Goal: Task Accomplishment & Management: Use online tool/utility

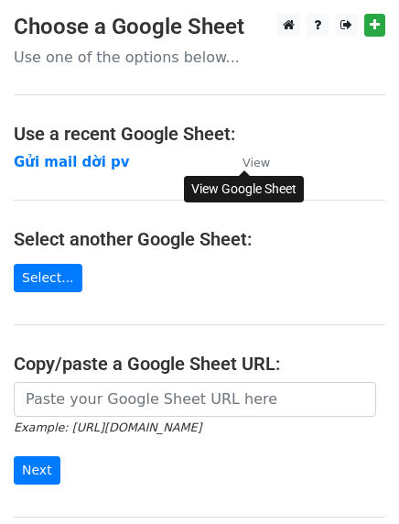
click at [254, 166] on small "View" at bounding box center [256, 163] width 27 height 14
click at [93, 170] on strong "Gửi mail dời pv" at bounding box center [72, 162] width 116 height 16
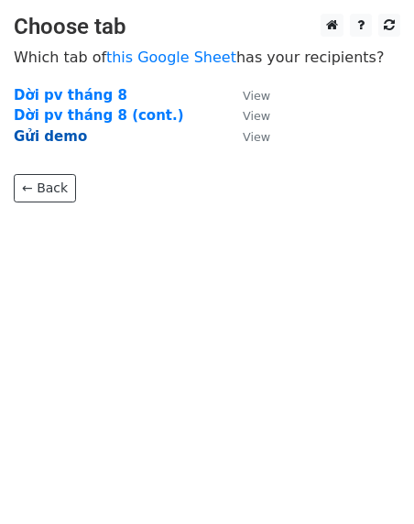
click at [57, 135] on strong "Gửi demo" at bounding box center [50, 136] width 73 height 16
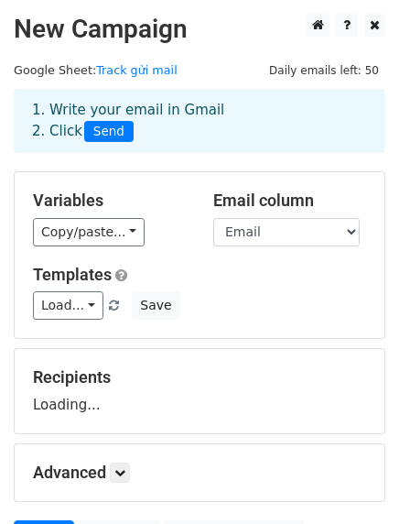
click at [153, 175] on div "Variables Copy/paste... {{Title}} {{Full name}} {{Email}} Email column Title Fu…" at bounding box center [200, 255] width 370 height 166
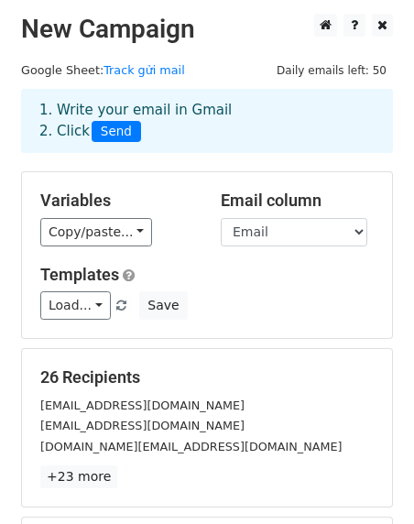
scroll to position [257, 0]
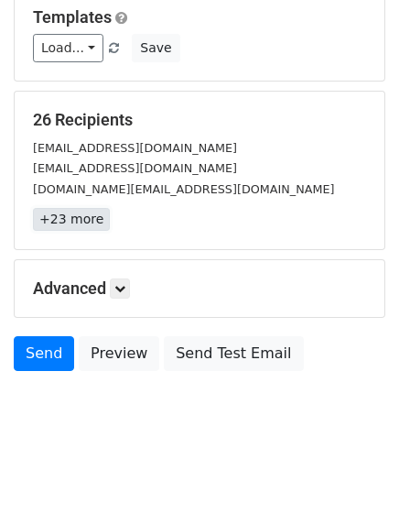
click at [86, 211] on link "+23 more" at bounding box center [71, 219] width 77 height 23
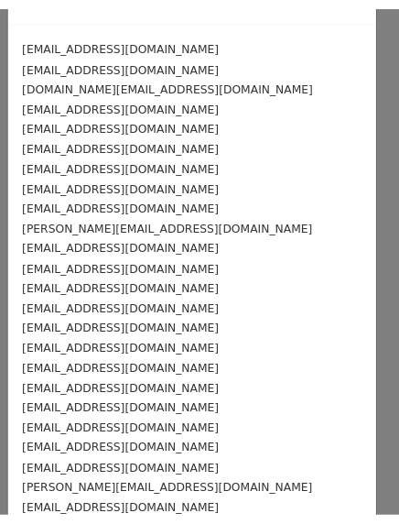
scroll to position [0, 0]
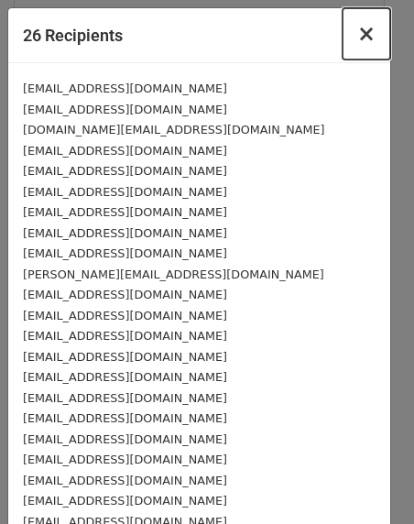
click at [360, 37] on span "×" at bounding box center [366, 34] width 18 height 26
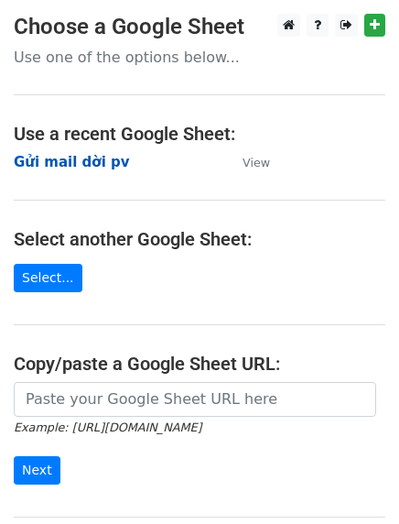
click at [82, 161] on strong "Gửi mail dời pv" at bounding box center [72, 162] width 116 height 16
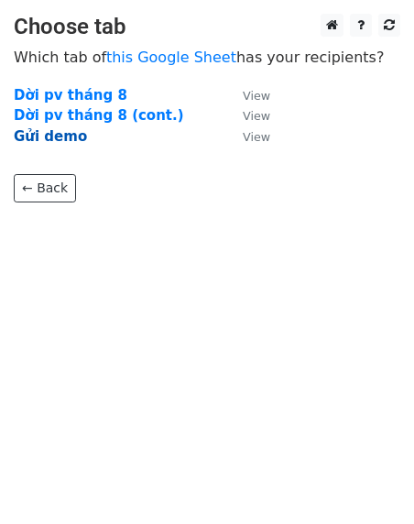
click at [57, 139] on strong "Gửi demo" at bounding box center [50, 136] width 73 height 16
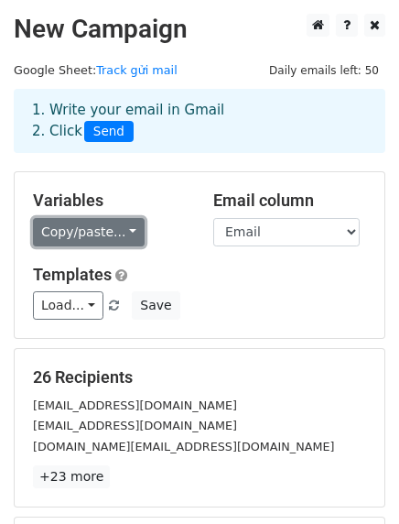
click at [95, 223] on link "Copy/paste..." at bounding box center [89, 232] width 112 height 28
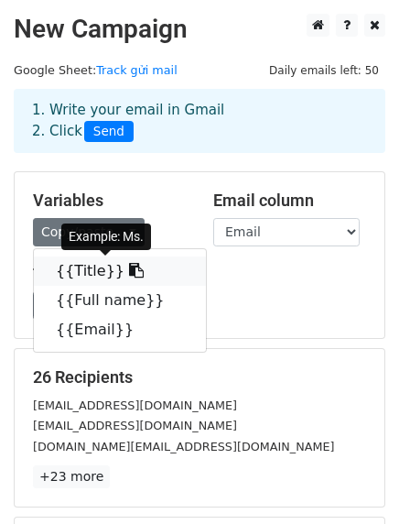
click at [129, 269] on icon at bounding box center [136, 270] width 15 height 15
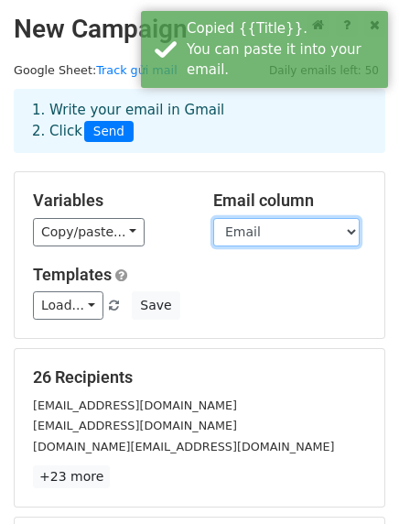
click at [256, 224] on select "Title Full name Email" at bounding box center [286, 232] width 147 height 28
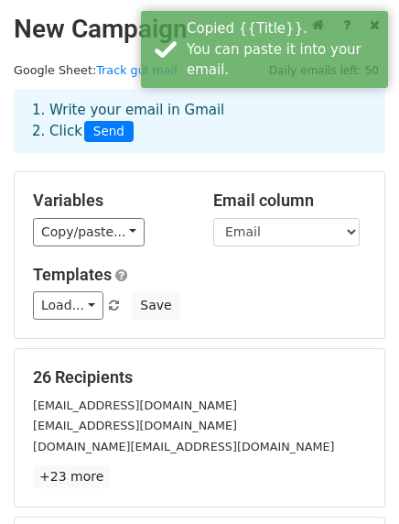
click at [182, 216] on div "Variables Copy/paste... {{Title}} {{Full name}} {{Email}}" at bounding box center [109, 219] width 180 height 56
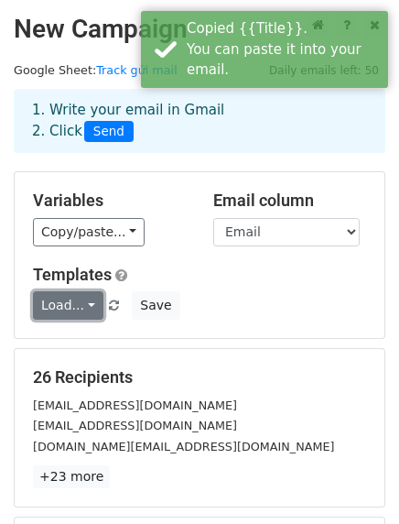
click at [91, 306] on link "Load..." at bounding box center [68, 305] width 71 height 28
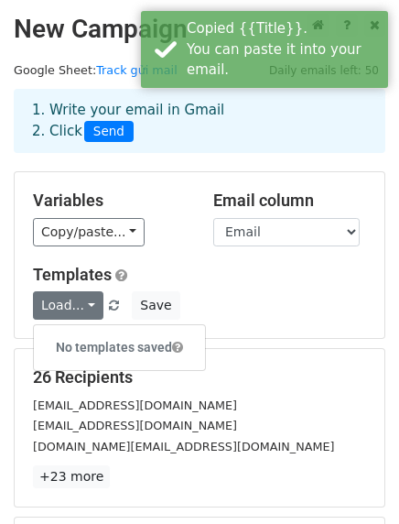
click at [182, 270] on h5 "Templates" at bounding box center [199, 275] width 333 height 20
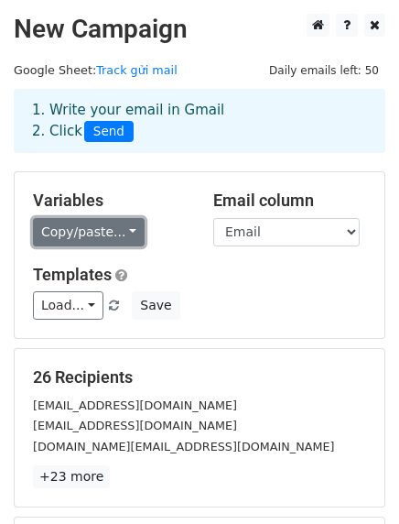
click at [119, 235] on link "Copy/paste..." at bounding box center [89, 232] width 112 height 28
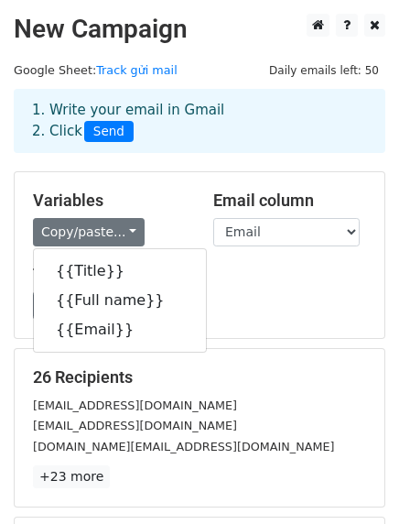
click at [274, 285] on div "Templates Load... No templates saved Save" at bounding box center [199, 293] width 361 height 56
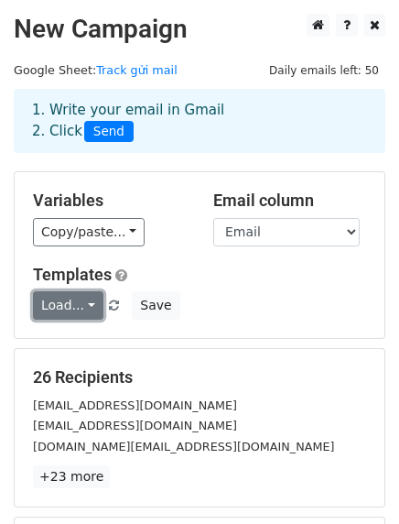
click at [84, 308] on link "Load..." at bounding box center [68, 305] width 71 height 28
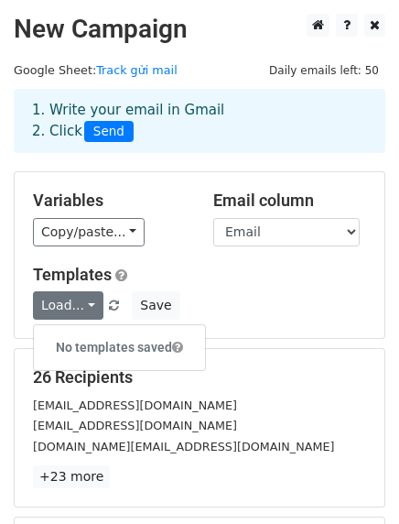
click at [160, 256] on div "Variables Copy/paste... {{Title}} {{Full name}} {{Email}} Email column Title Fu…" at bounding box center [200, 255] width 370 height 166
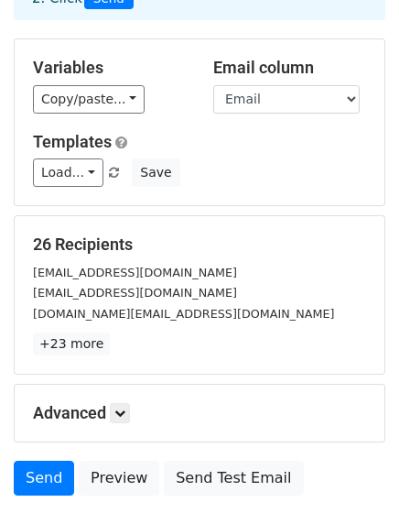
scroll to position [257, 0]
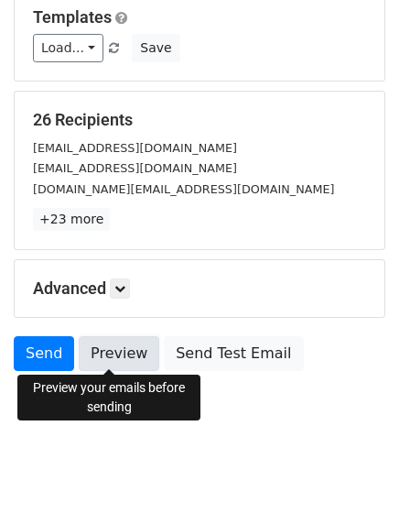
click at [124, 341] on link "Preview" at bounding box center [119, 353] width 81 height 35
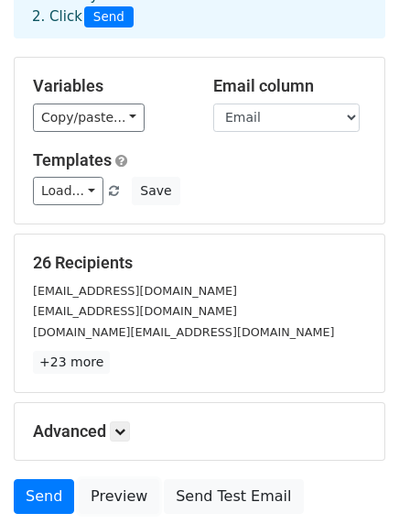
scroll to position [0, 0]
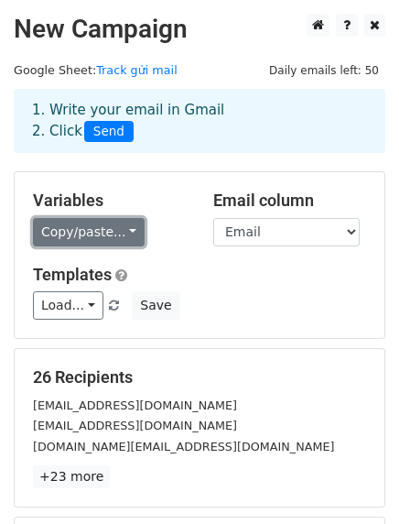
click at [125, 231] on link "Copy/paste..." at bounding box center [89, 232] width 112 height 28
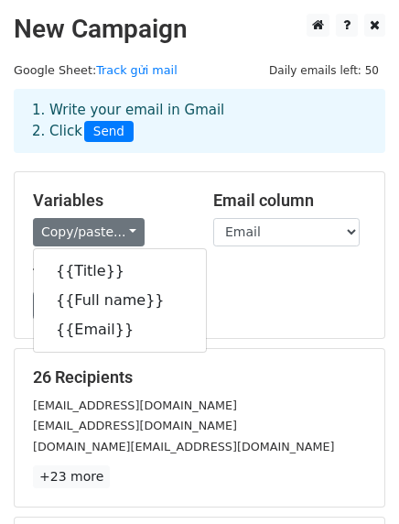
click at [178, 191] on h5 "Variables" at bounding box center [109, 201] width 153 height 20
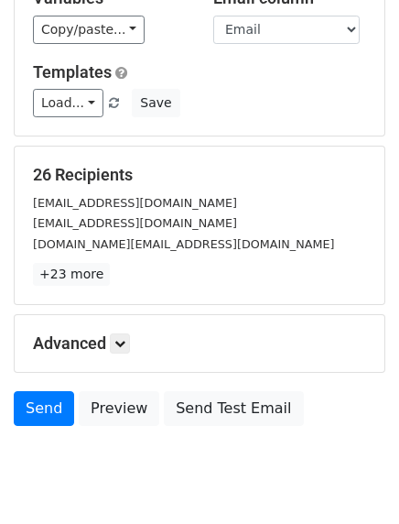
scroll to position [203, 0]
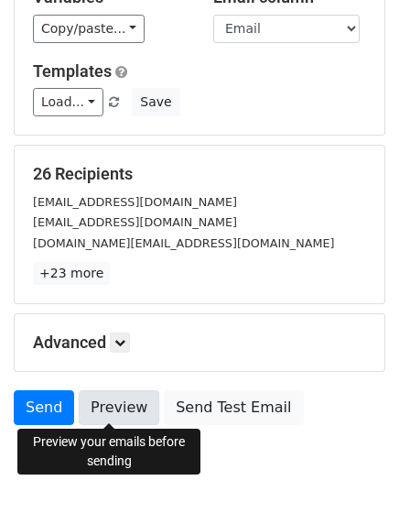
click at [125, 418] on link "Preview" at bounding box center [119, 407] width 81 height 35
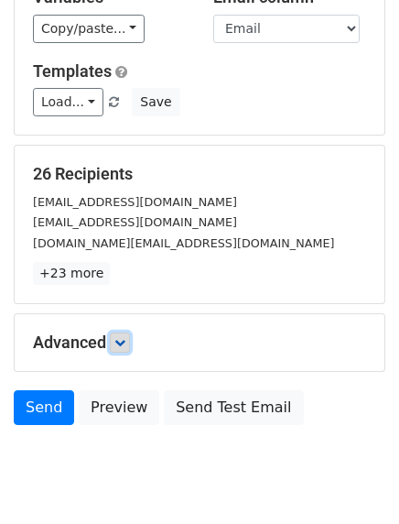
click at [123, 341] on icon at bounding box center [119, 342] width 11 height 11
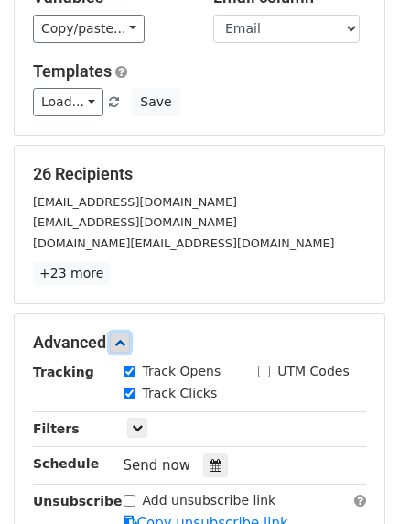
scroll to position [407, 0]
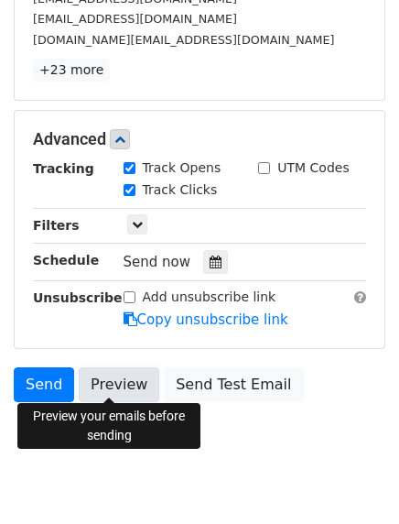
click at [110, 376] on link "Preview" at bounding box center [119, 384] width 81 height 35
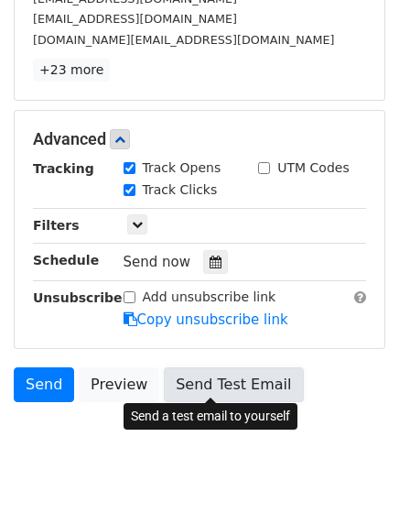
click at [203, 376] on link "Send Test Email" at bounding box center [233, 384] width 139 height 35
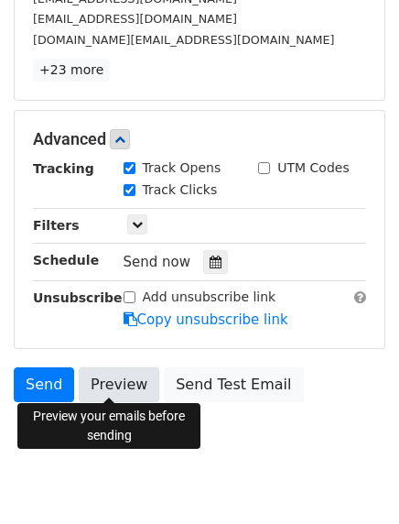
click at [114, 384] on link "Preview" at bounding box center [119, 384] width 81 height 35
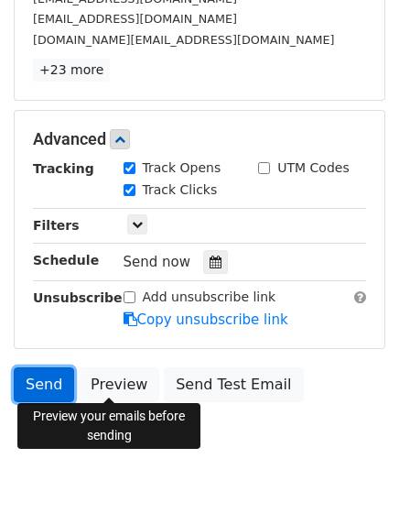
click at [31, 378] on link "Send" at bounding box center [44, 384] width 60 height 35
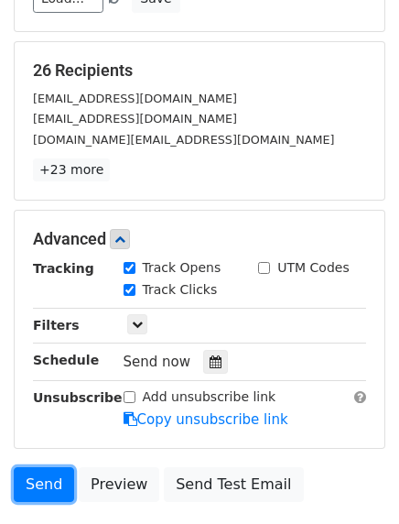
scroll to position [435, 0]
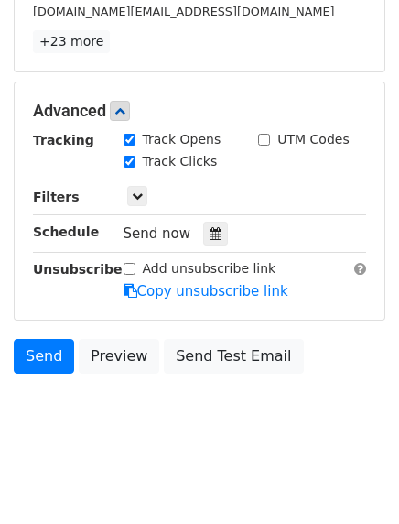
click at [136, 416] on body "New Campaign Daily emails left: 50 Google Sheet: Track gửi mail 1. Write your e…" at bounding box center [199, 17] width 399 height 877
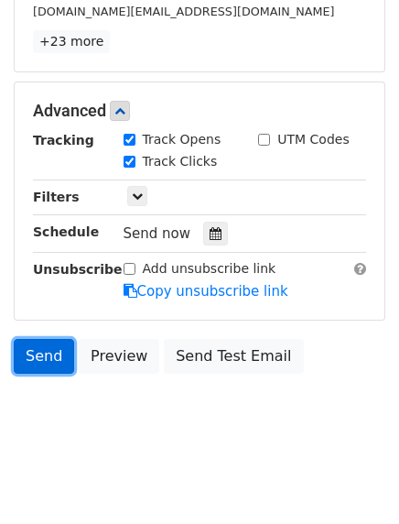
click at [41, 353] on link "Send" at bounding box center [44, 356] width 60 height 35
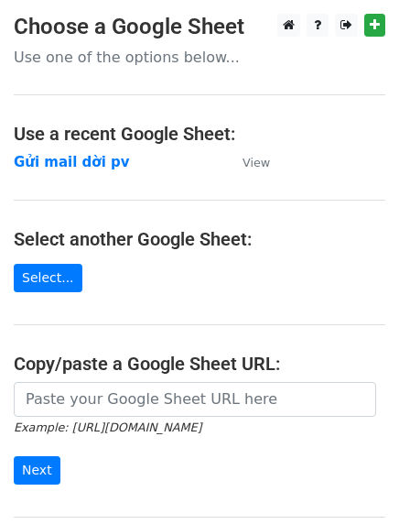
click at [140, 361] on h4 "Copy/paste a Google Sheet URL:" at bounding box center [200, 364] width 372 height 22
click at [95, 168] on strong "Gửi mail dời pv" at bounding box center [72, 162] width 116 height 16
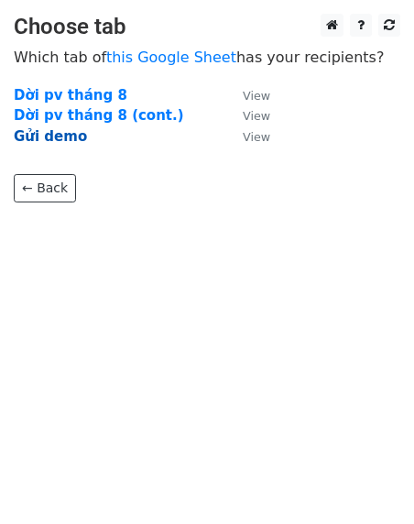
click at [41, 136] on strong "Gửi demo" at bounding box center [50, 136] width 73 height 16
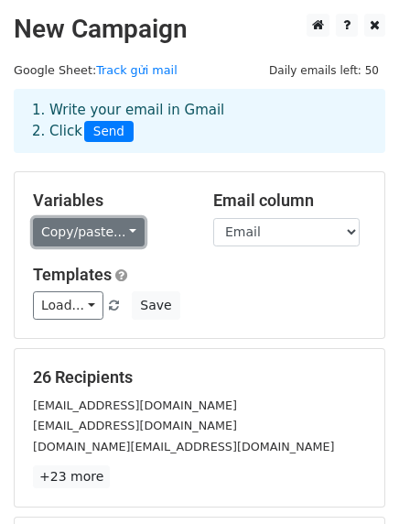
click at [94, 235] on link "Copy/paste..." at bounding box center [89, 232] width 112 height 28
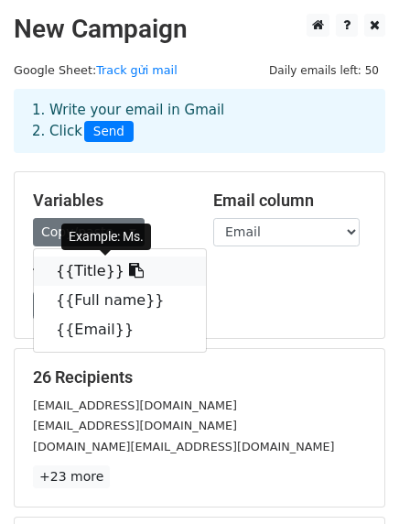
click at [80, 268] on link "{{Title}}" at bounding box center [120, 270] width 172 height 29
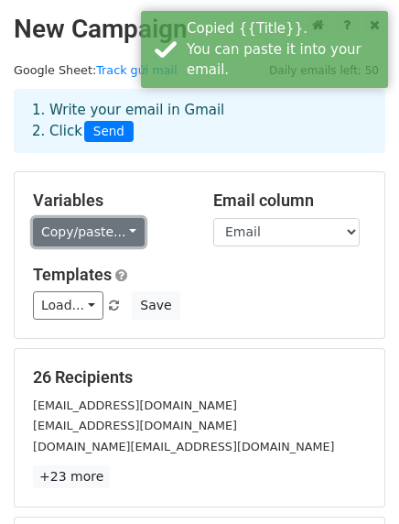
click at [101, 238] on link "Copy/paste..." at bounding box center [89, 232] width 112 height 28
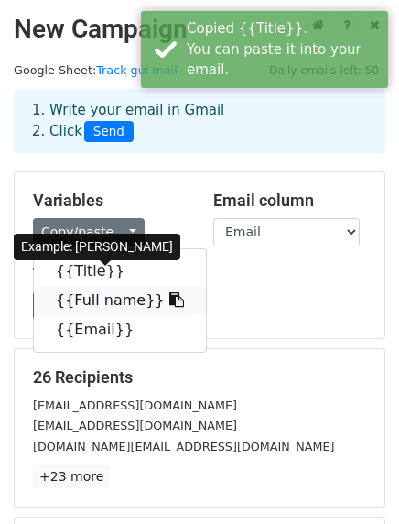
click at [112, 302] on link "{{Full name}}" at bounding box center [120, 300] width 172 height 29
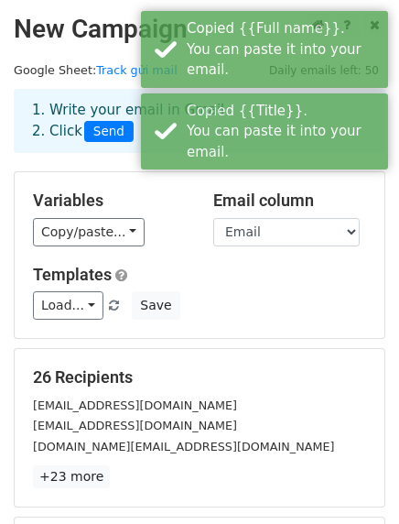
click at [215, 270] on h5 "Templates" at bounding box center [199, 275] width 333 height 20
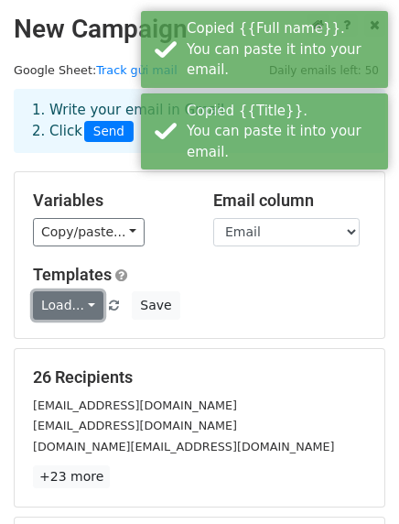
click at [84, 300] on link "Load..." at bounding box center [68, 305] width 71 height 28
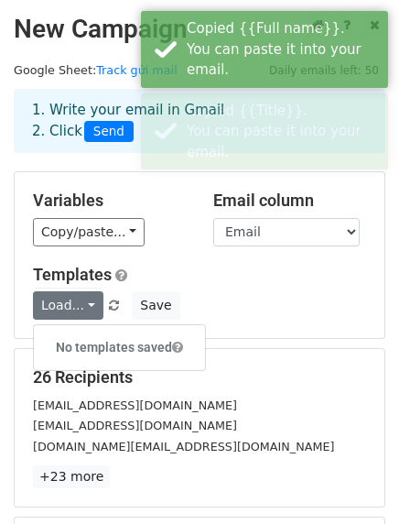
click at [168, 265] on h5 "Templates" at bounding box center [199, 275] width 333 height 20
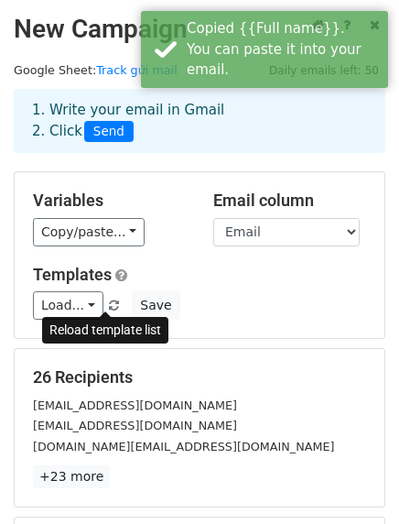
click at [109, 307] on span at bounding box center [114, 306] width 10 height 12
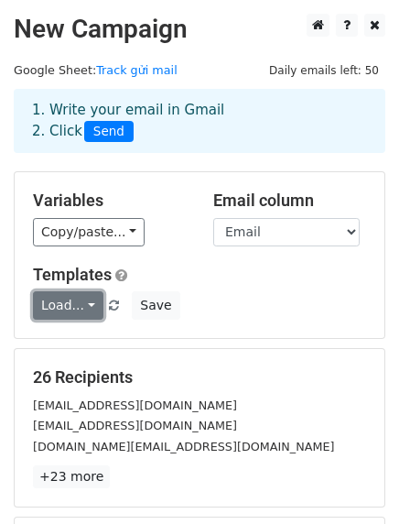
click at [80, 309] on link "Load..." at bounding box center [68, 305] width 71 height 28
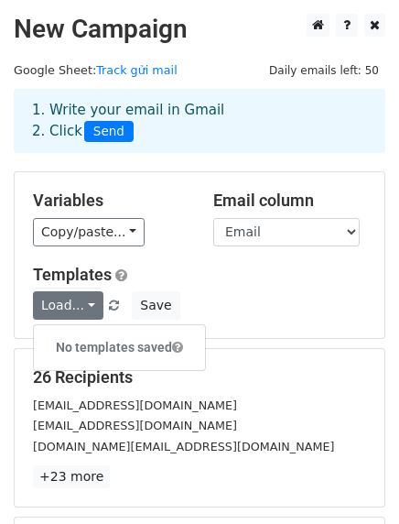
click at [253, 268] on h5 "Templates" at bounding box center [199, 275] width 333 height 20
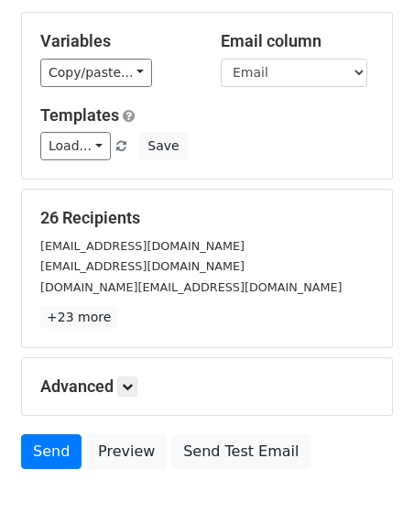
scroll to position [257, 0]
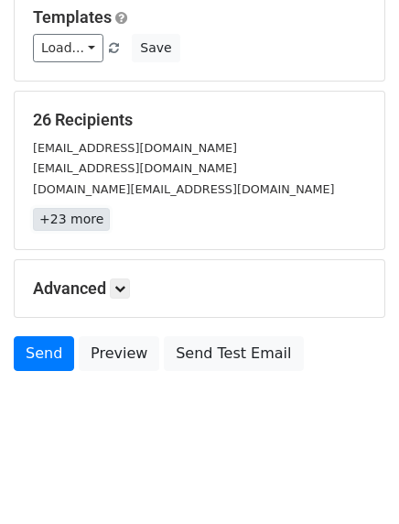
click at [70, 218] on link "+23 more" at bounding box center [71, 219] width 77 height 23
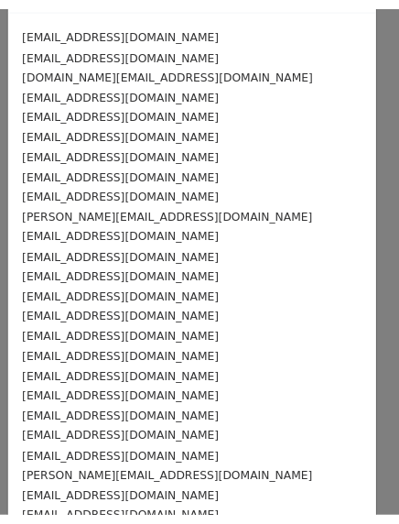
scroll to position [0, 0]
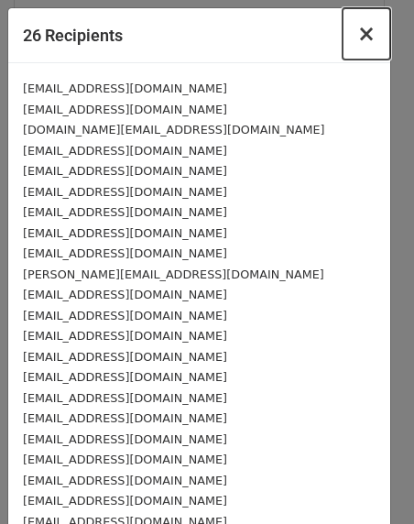
click at [357, 27] on span "×" at bounding box center [366, 34] width 18 height 26
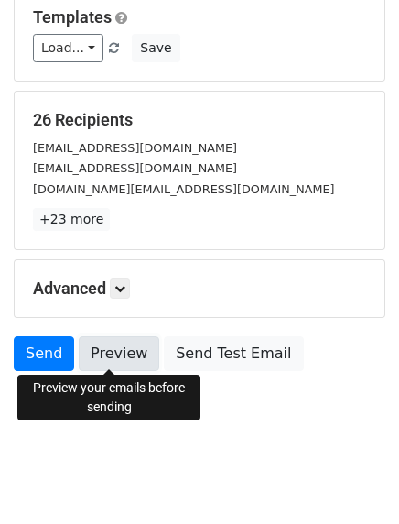
click at [118, 345] on link "Preview" at bounding box center [119, 353] width 81 height 35
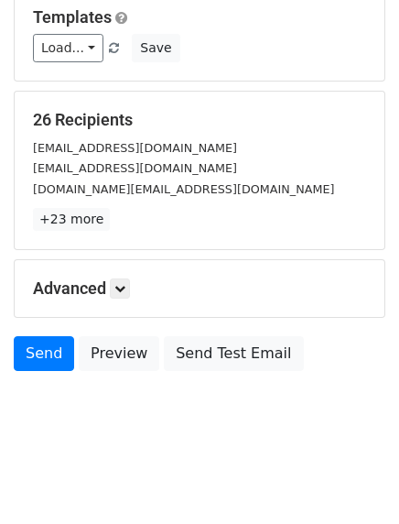
click at [130, 430] on body "New Campaign Daily emails left: 50 Google Sheet: Track gửi mail 1. Write your e…" at bounding box center [199, 104] width 399 height 697
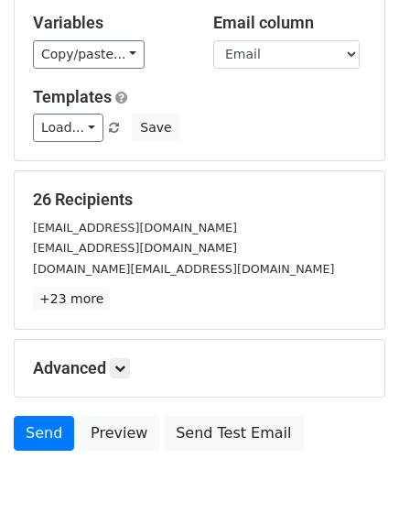
scroll to position [257, 0]
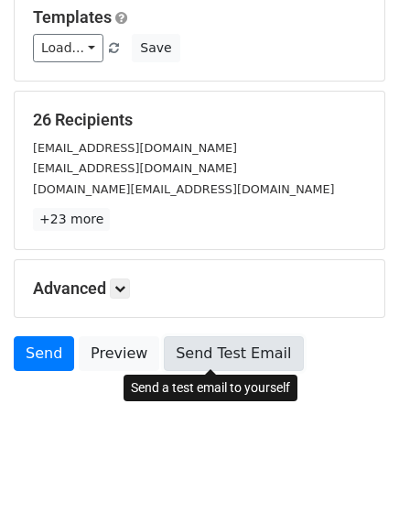
click at [202, 344] on link "Send Test Email" at bounding box center [233, 353] width 139 height 35
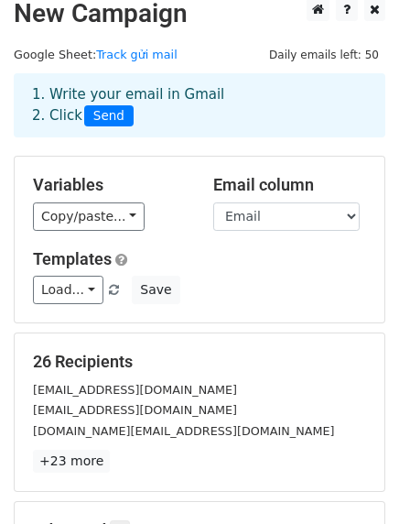
scroll to position [0, 0]
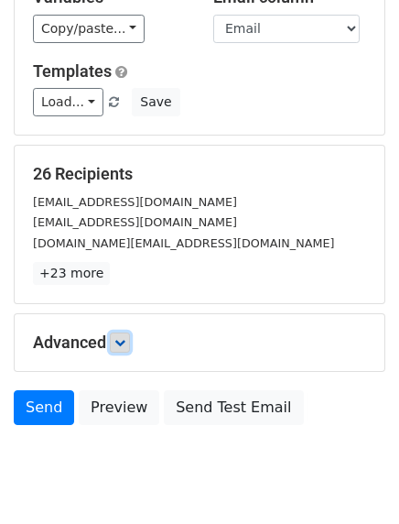
click at [125, 341] on icon at bounding box center [119, 342] width 11 height 11
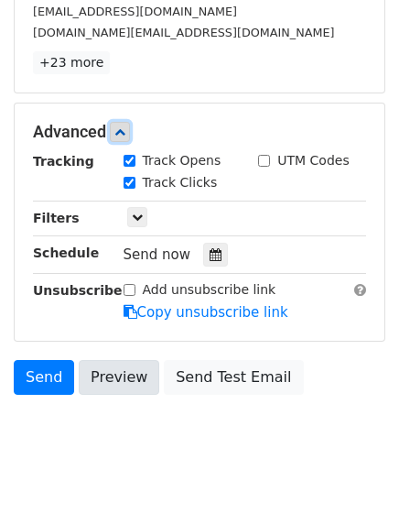
scroll to position [429, 0]
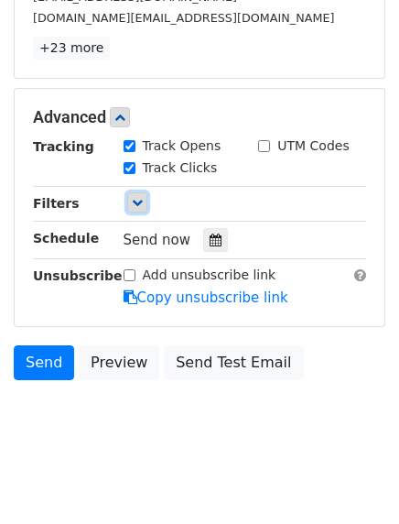
click at [133, 204] on icon at bounding box center [137, 202] width 11 height 11
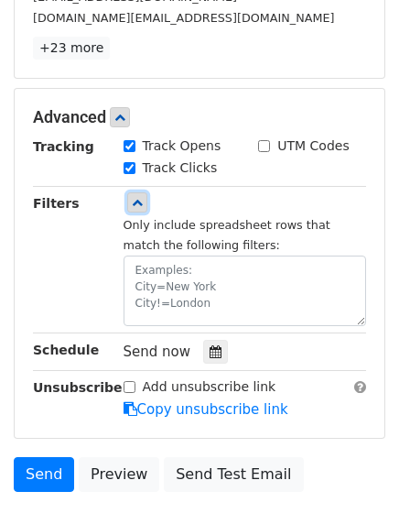
click at [136, 200] on icon at bounding box center [137, 202] width 11 height 11
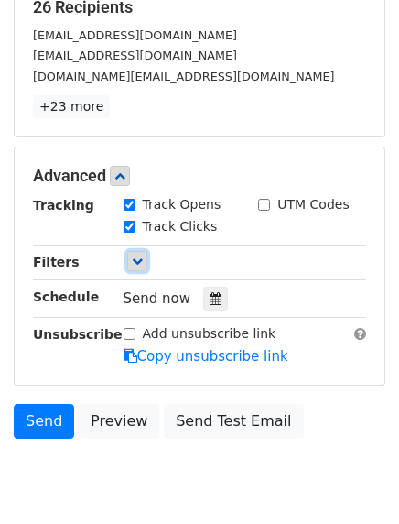
scroll to position [435, 0]
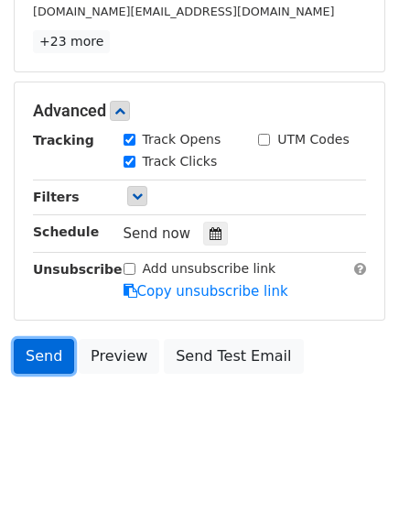
click at [42, 352] on link "Send" at bounding box center [44, 356] width 60 height 35
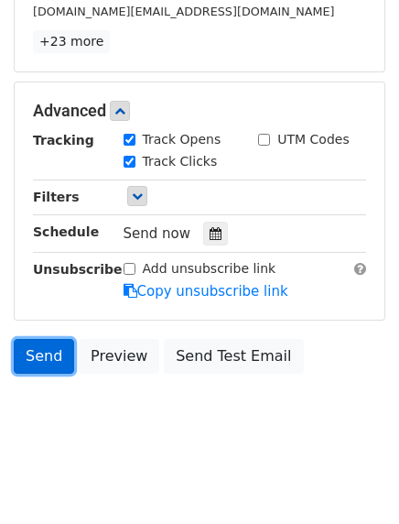
click at [35, 355] on link "Send" at bounding box center [44, 356] width 60 height 35
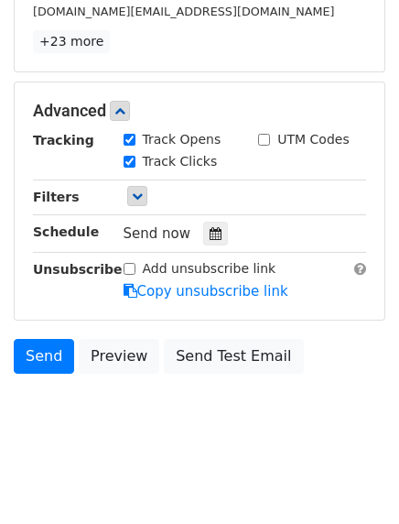
click at [74, 404] on body "New Campaign Daily emails left: 50 Google Sheet: Track gửi mail 1. Write your e…" at bounding box center [199, 17] width 399 height 877
